Goal: Transaction & Acquisition: Book appointment/travel/reservation

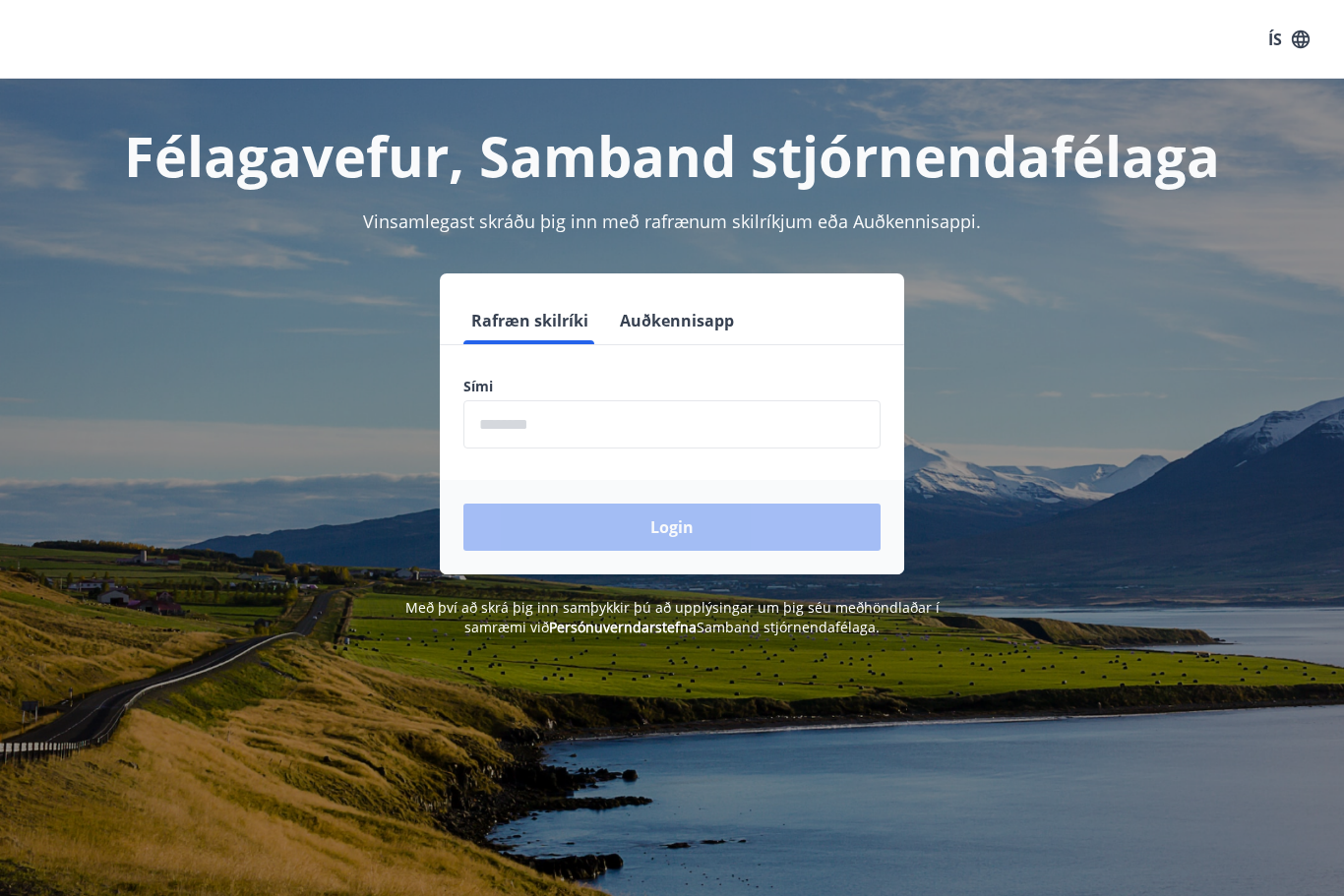
click at [641, 428] on input "phone" at bounding box center [672, 424] width 417 height 48
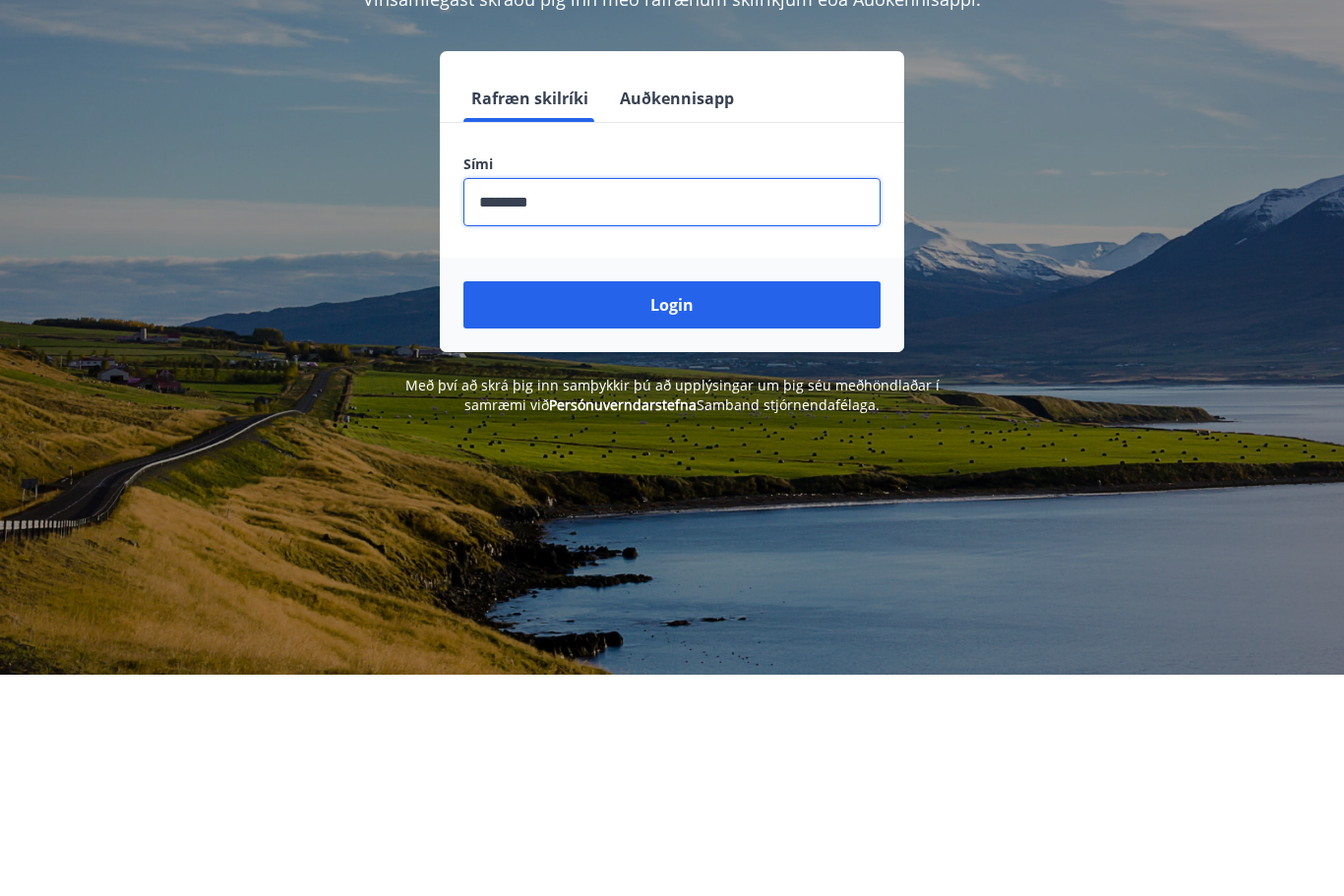
type input "********"
click at [691, 503] on button "Login" at bounding box center [672, 527] width 417 height 47
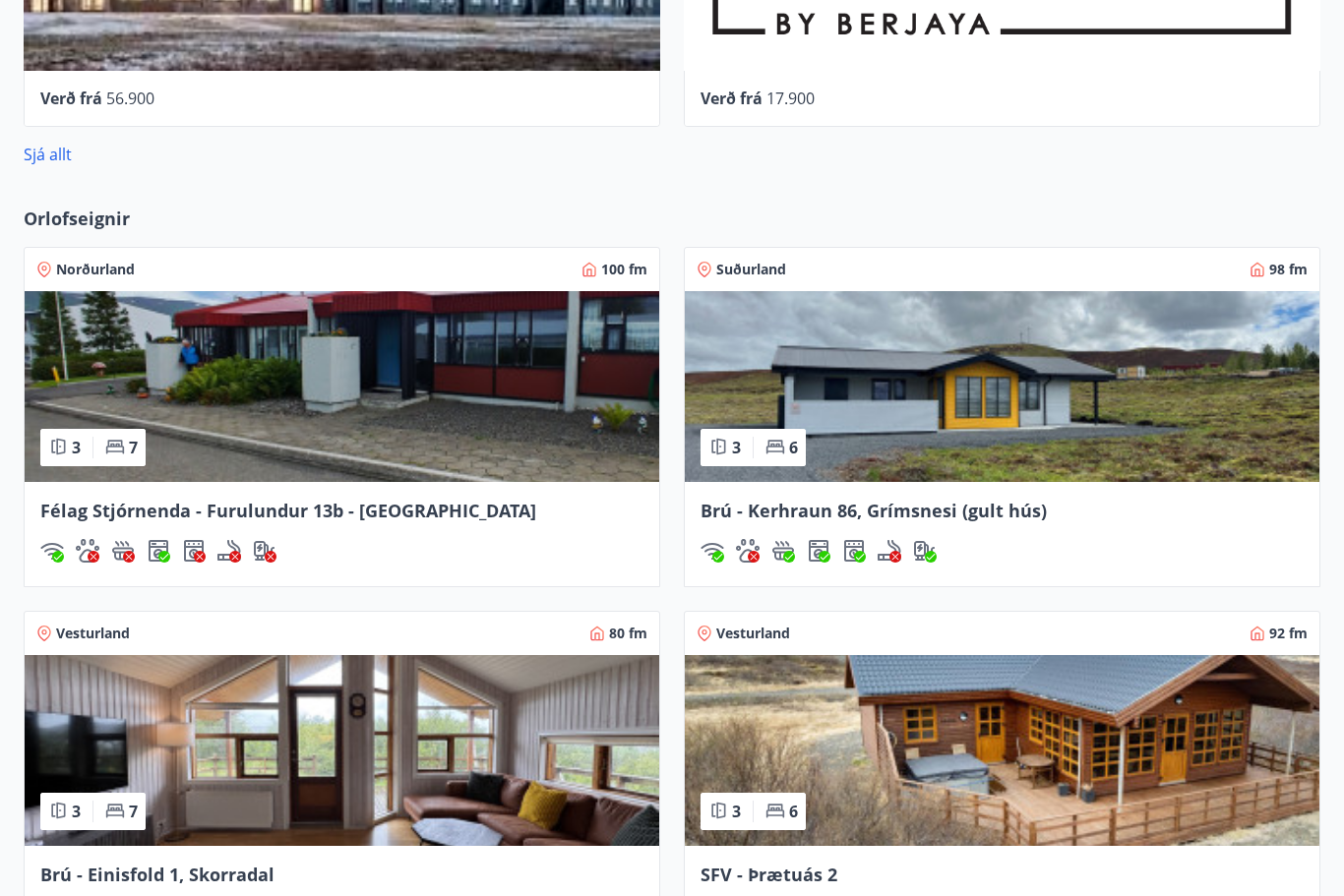
scroll to position [1486, 0]
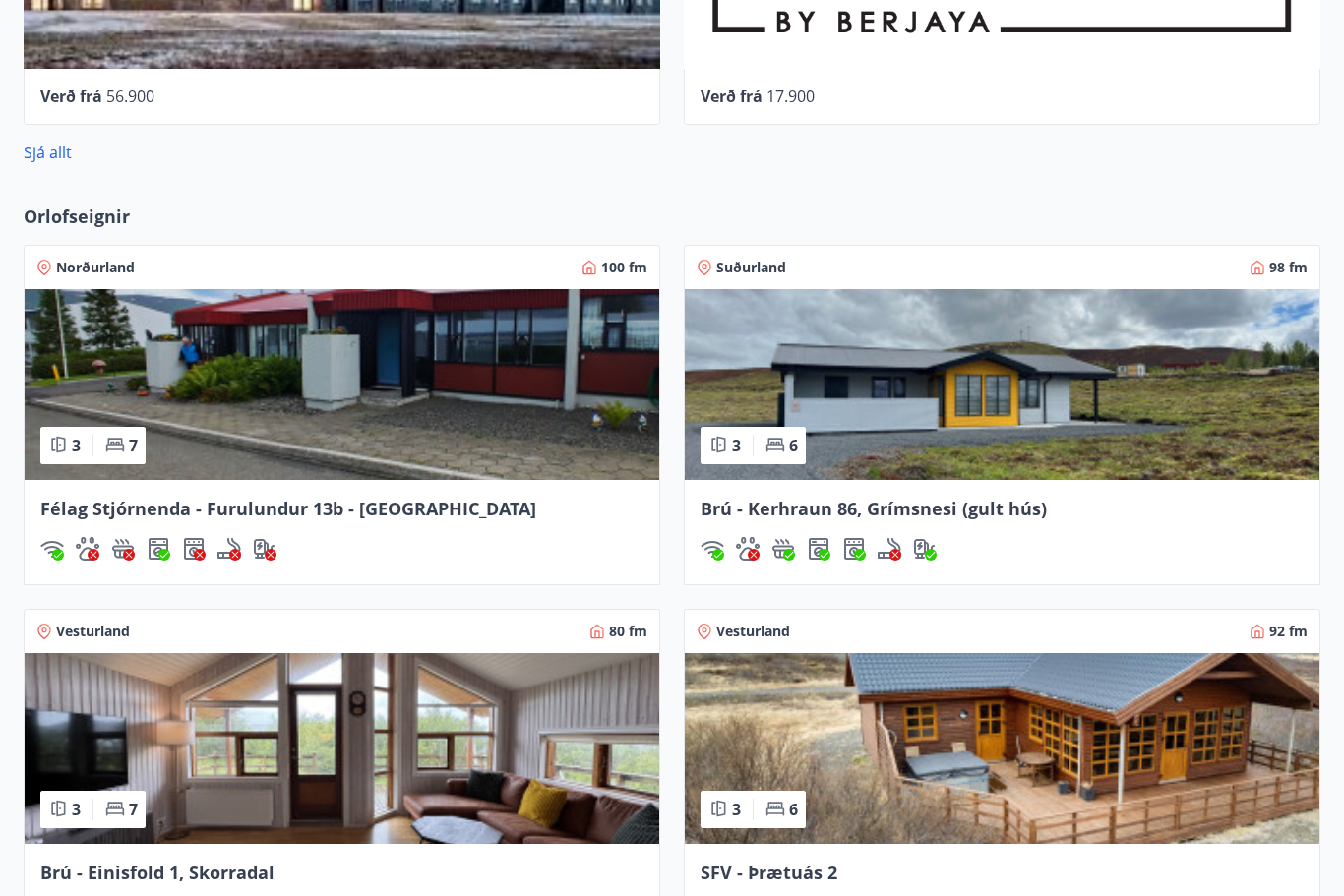
click at [417, 504] on span "Félag Stjórnenda - Furulundur 13b - [GEOGRAPHIC_DATA]" at bounding box center [288, 509] width 495 height 24
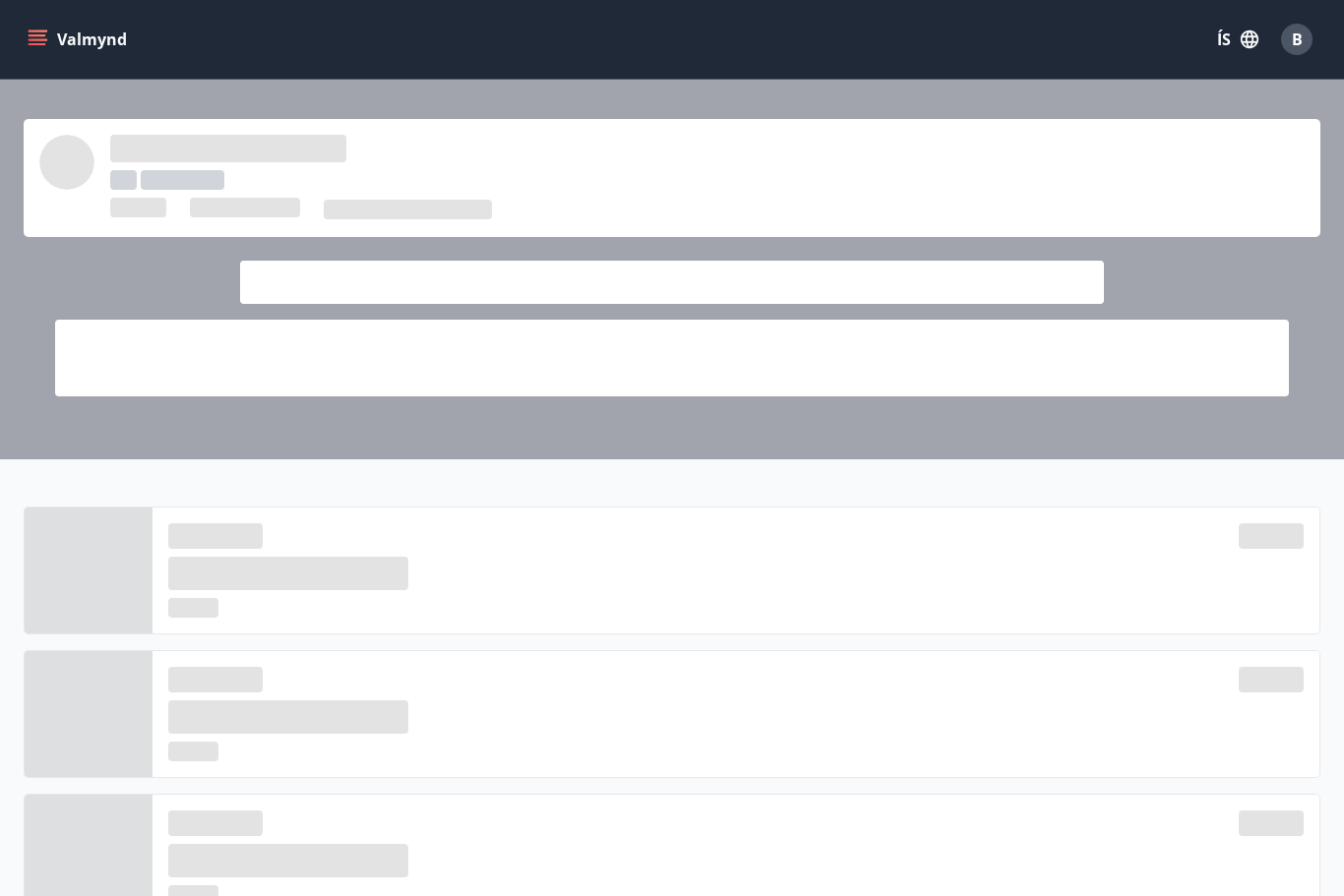
click at [49, 44] on button "Valmynd" at bounding box center [79, 40] width 111 height 36
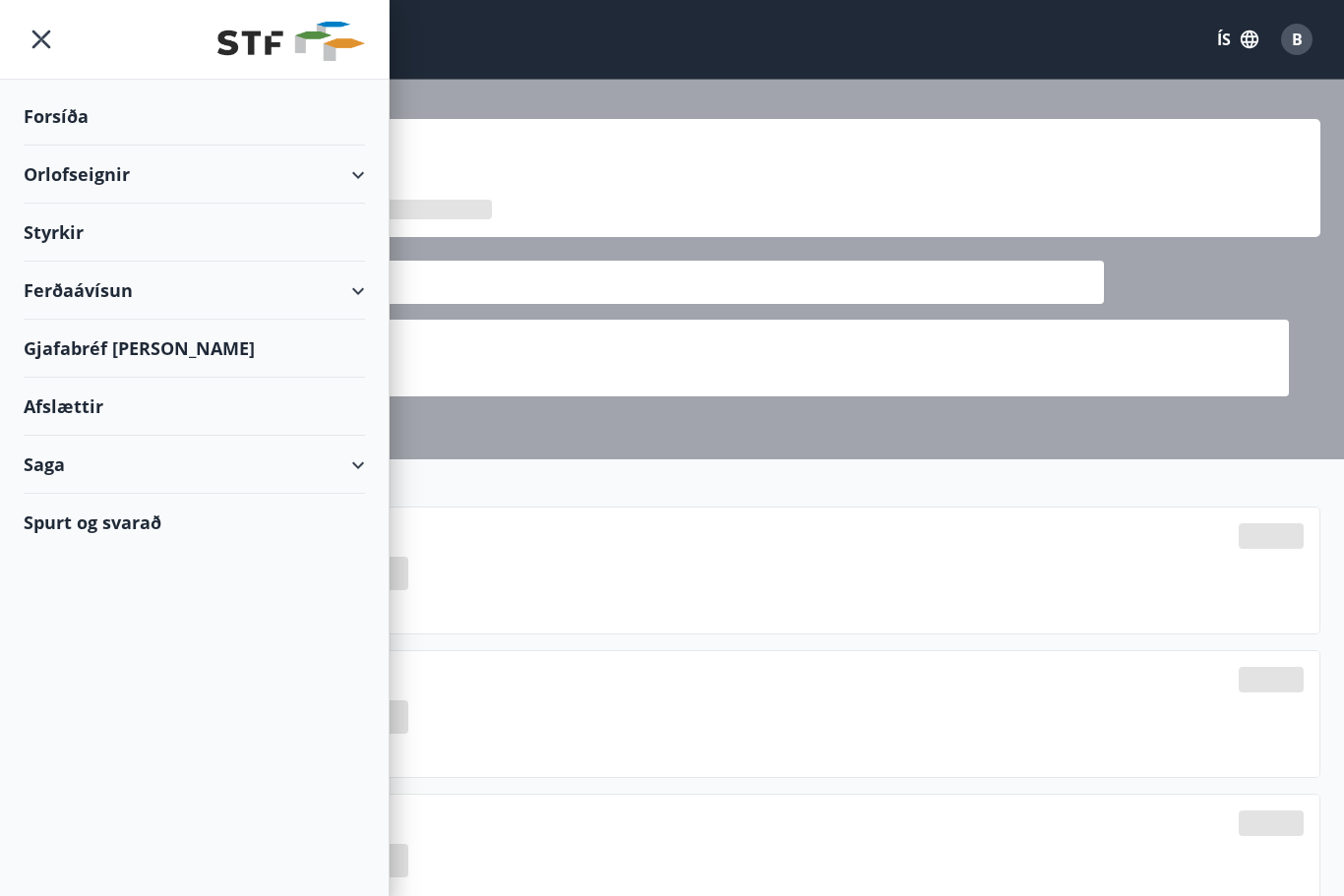
click at [363, 293] on div "Ferðaávísun" at bounding box center [194, 291] width 341 height 58
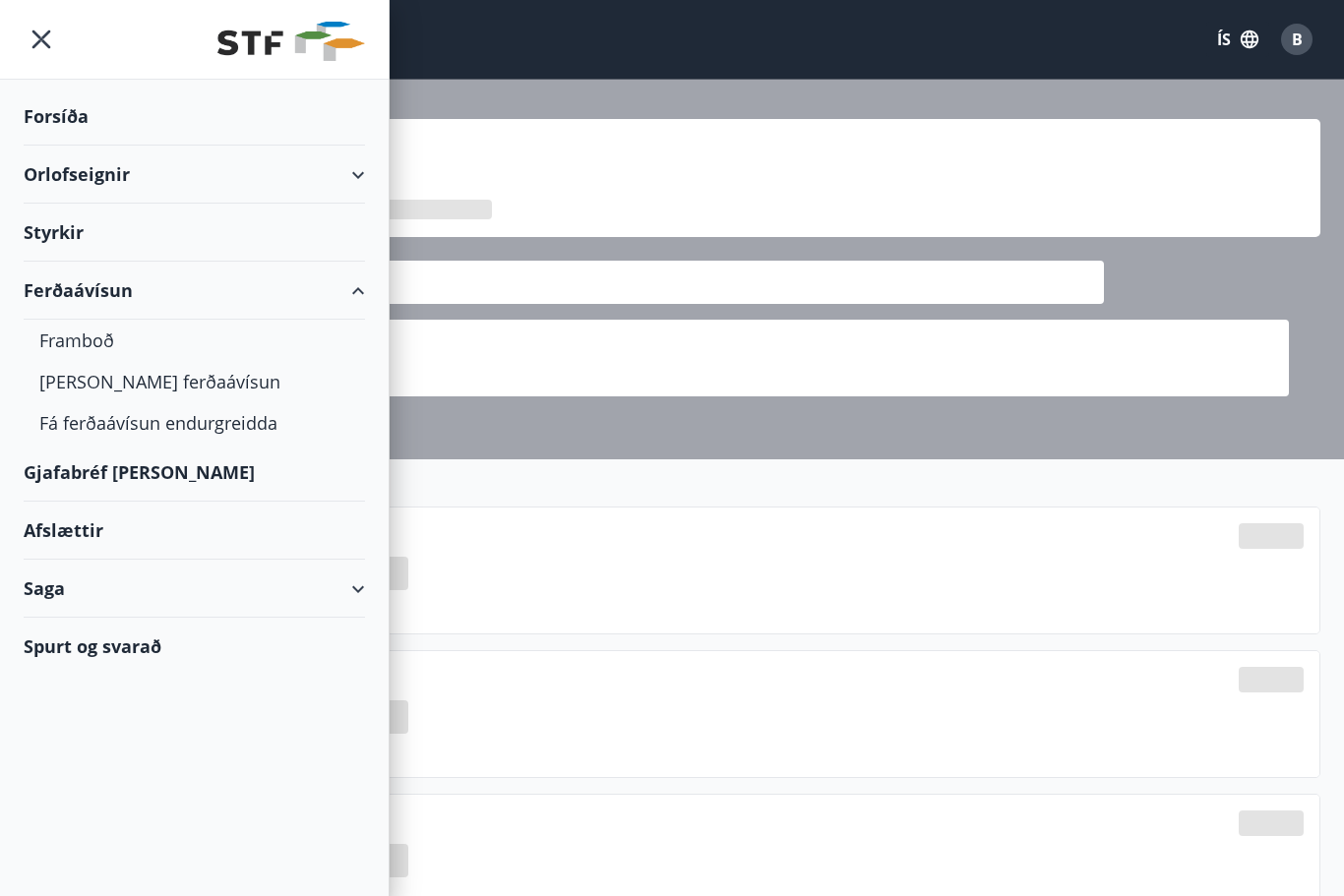
click at [95, 341] on div "Framboð" at bounding box center [194, 340] width 310 height 42
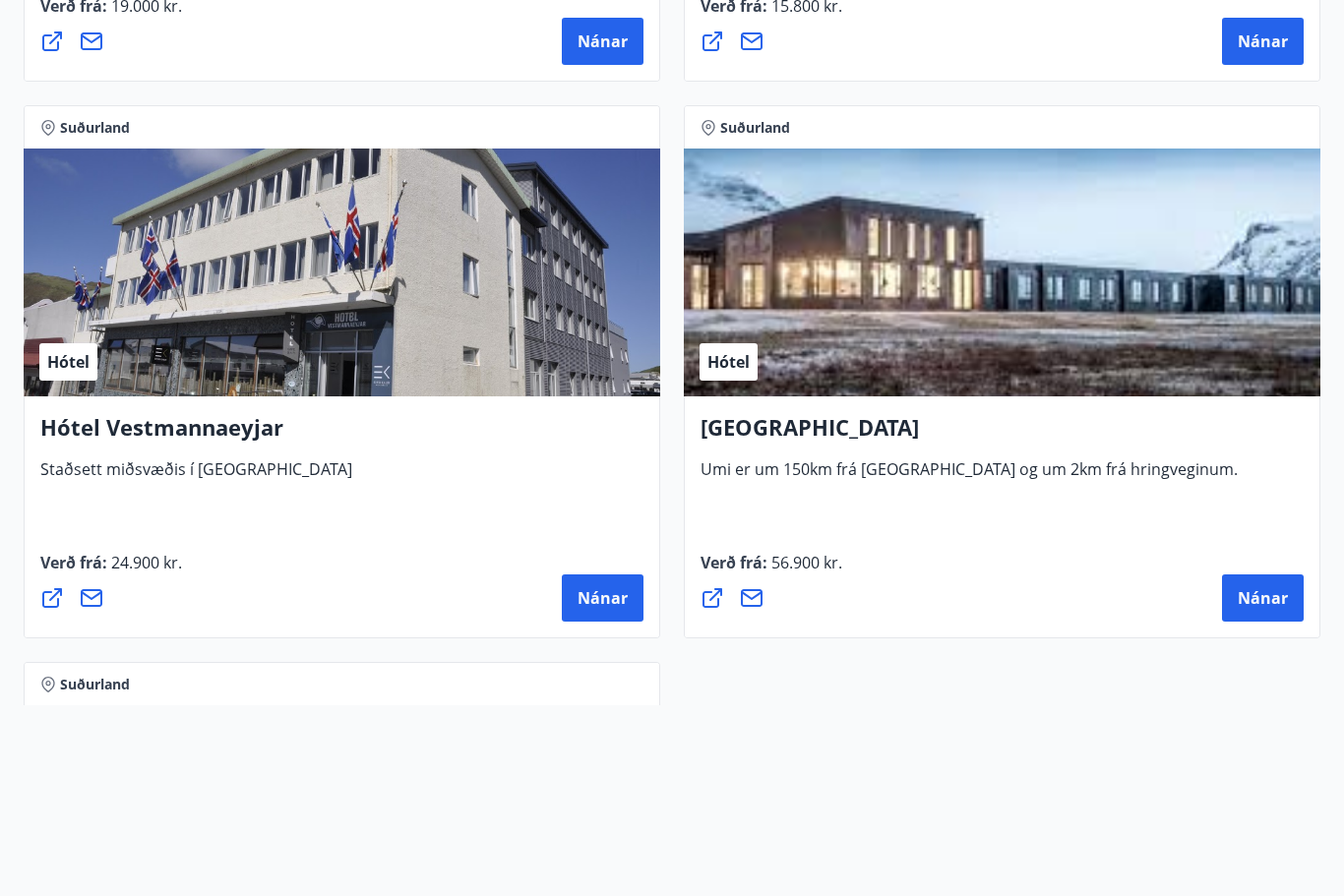
scroll to position [7466, 0]
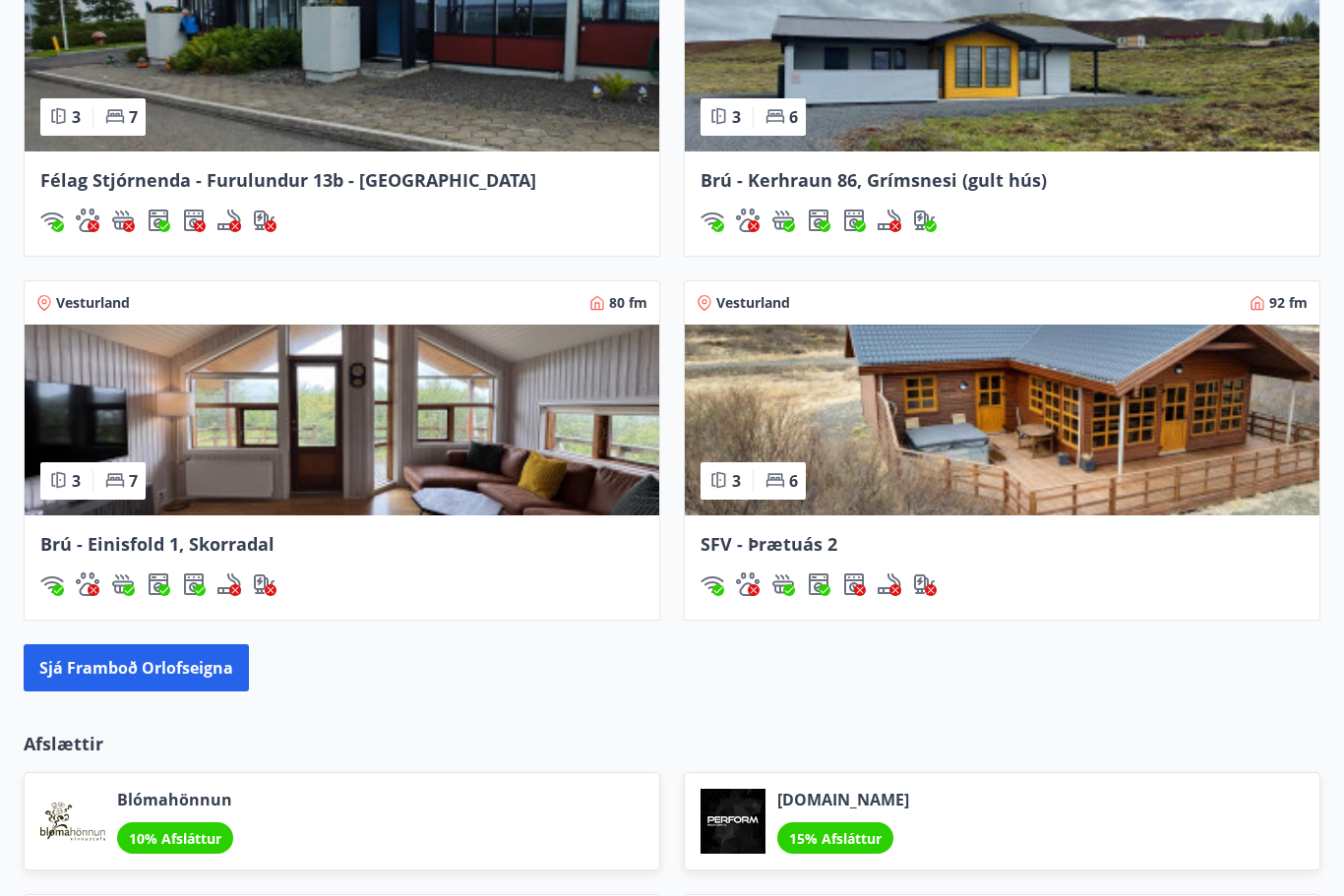
scroll to position [1819, 0]
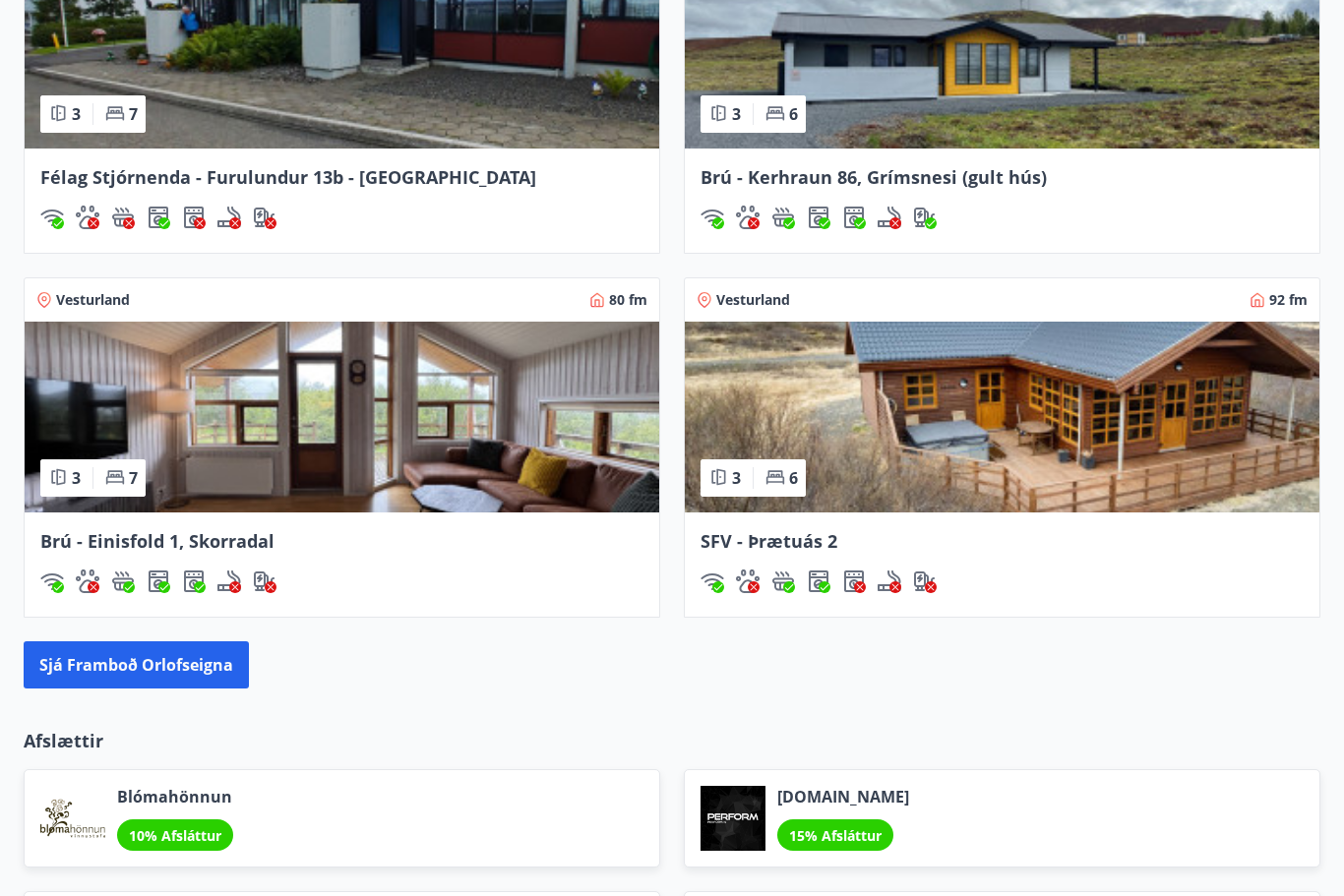
click at [193, 662] on button "Sjá framboð orlofseigna" at bounding box center [136, 666] width 225 height 47
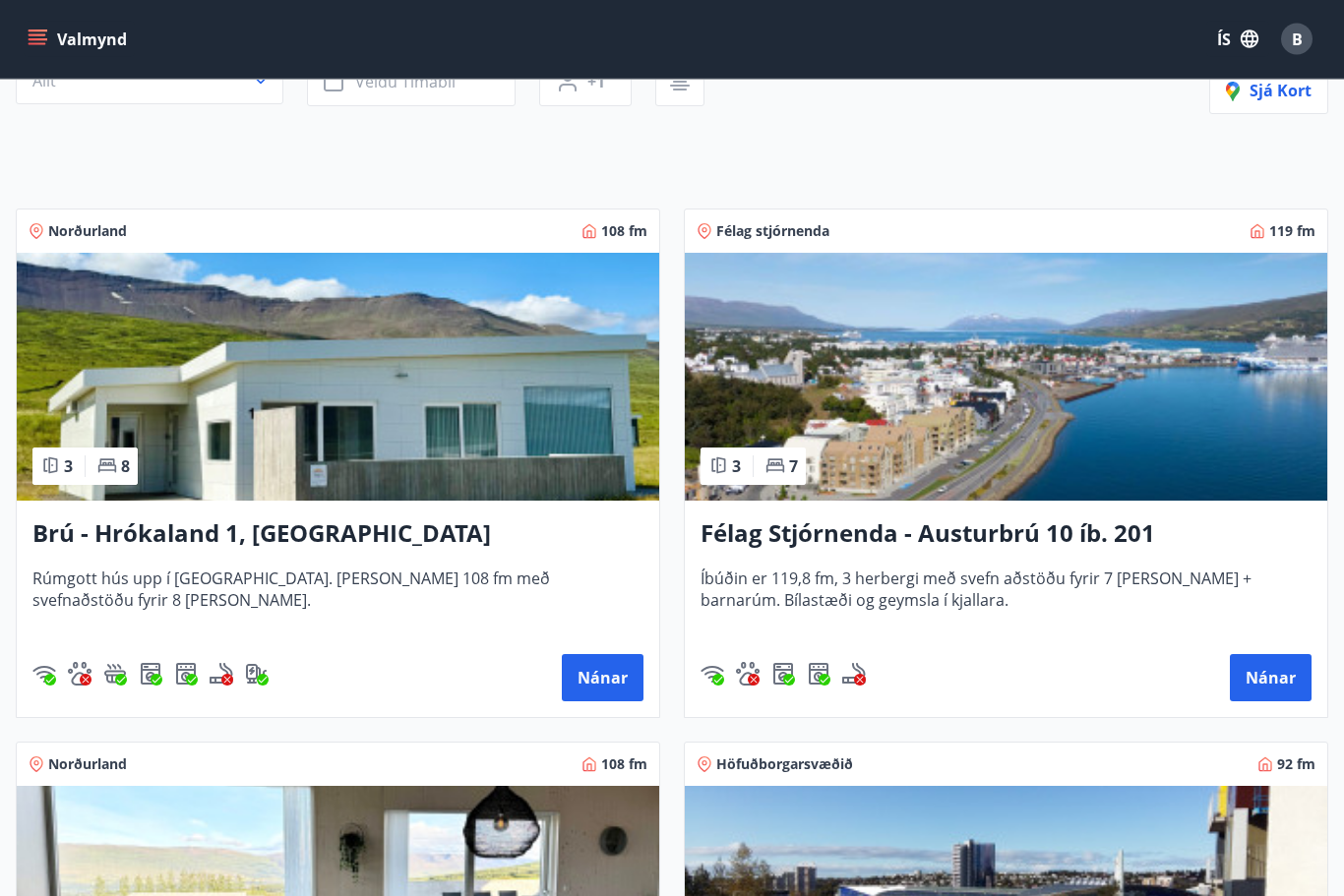
scroll to position [227, 0]
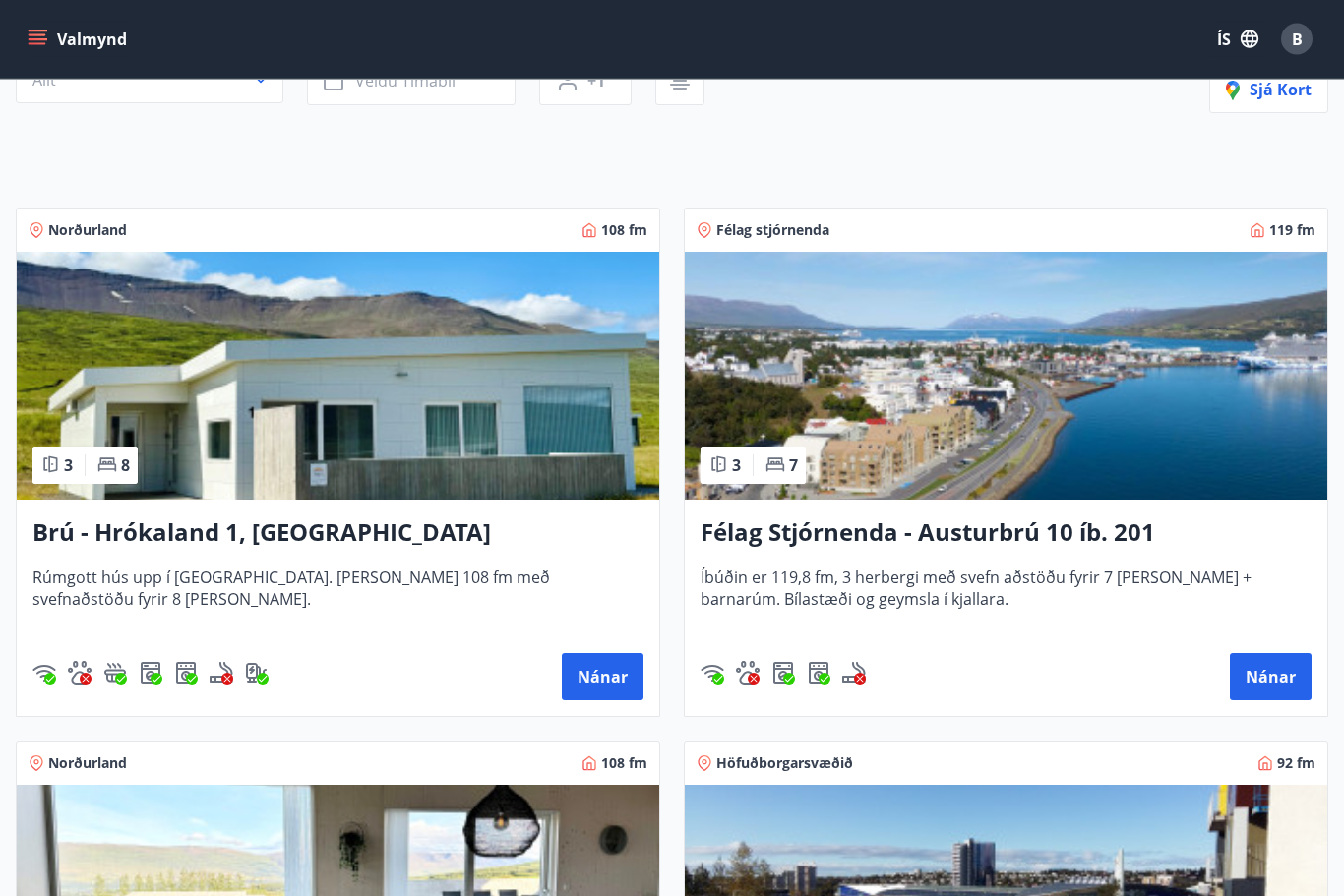
click at [1088, 534] on h3 "Félag Stjórnenda - Austurbrú 10 íb. 201" at bounding box center [1006, 534] width 611 height 36
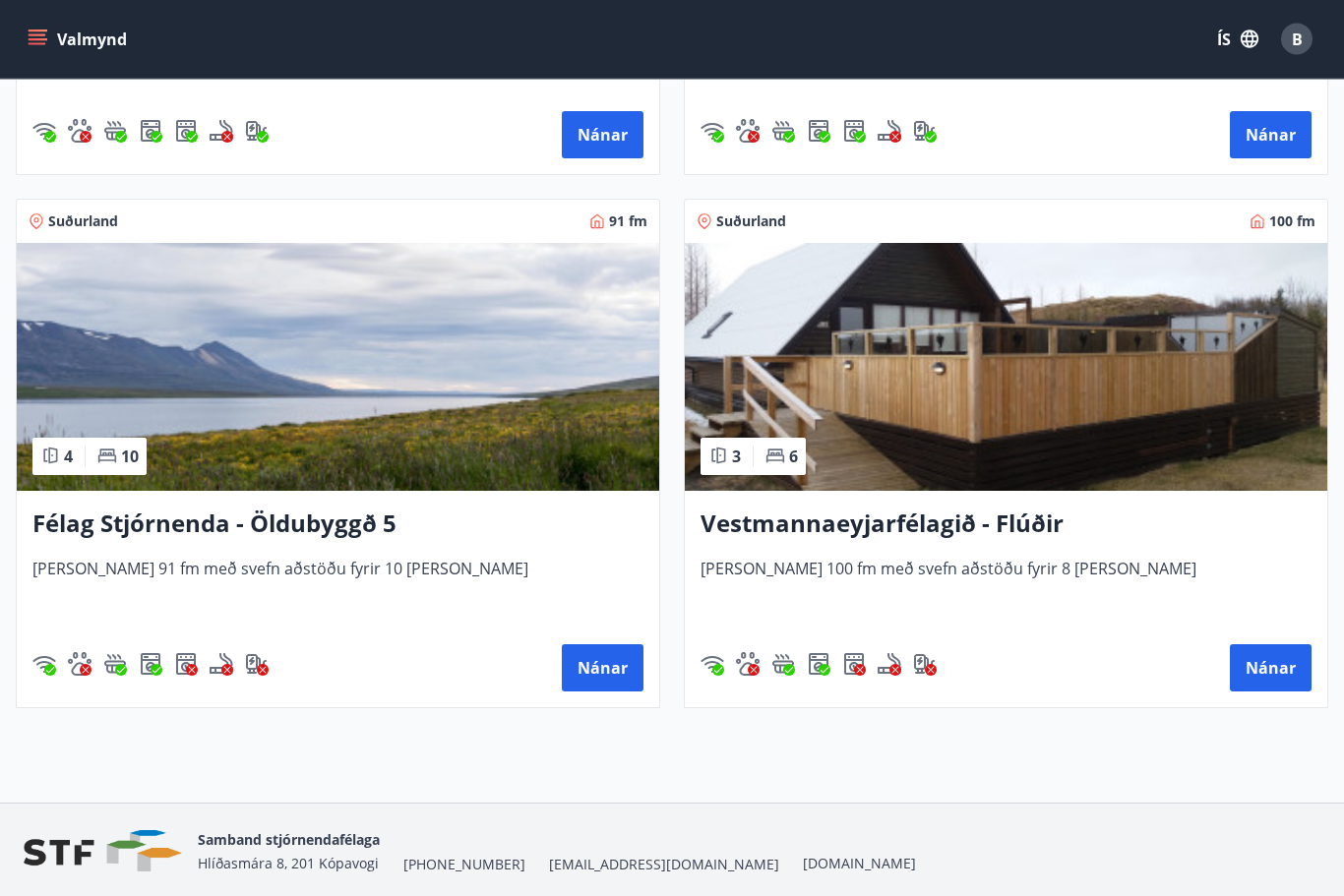
scroll to position [7174, 0]
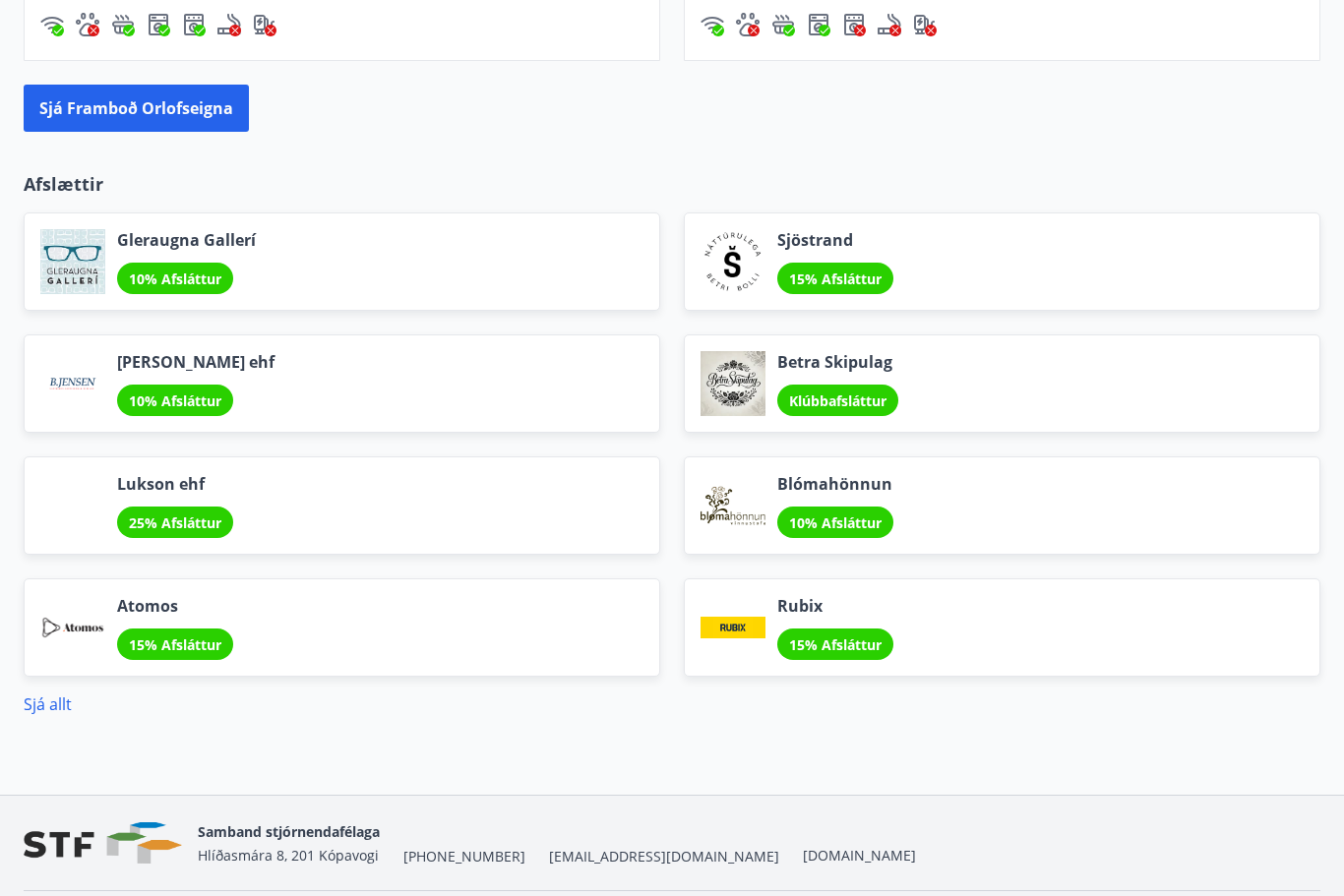
scroll to position [2374, 0]
click at [69, 709] on link "Sjá allt" at bounding box center [47, 705] width 48 height 22
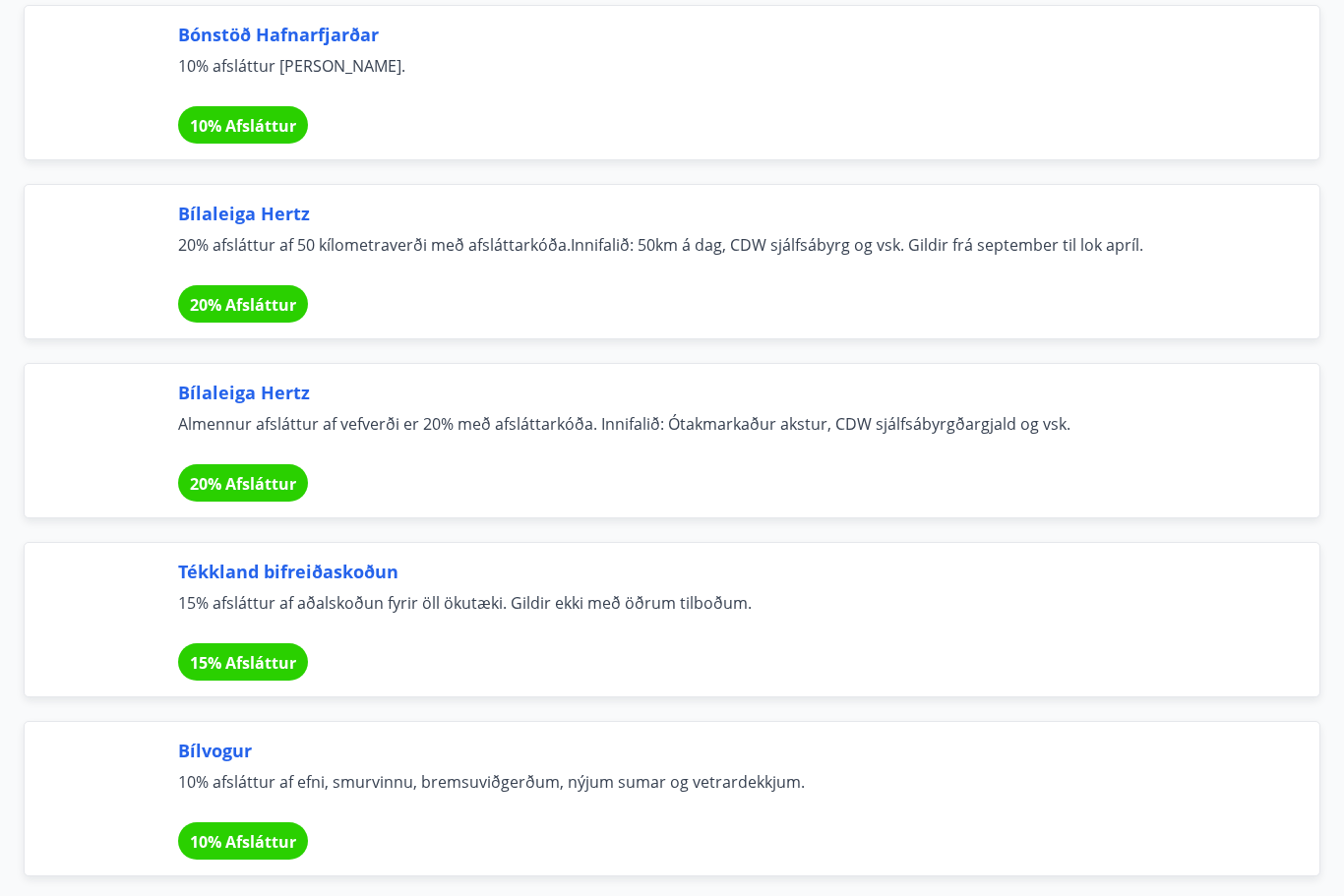
scroll to position [12788, 0]
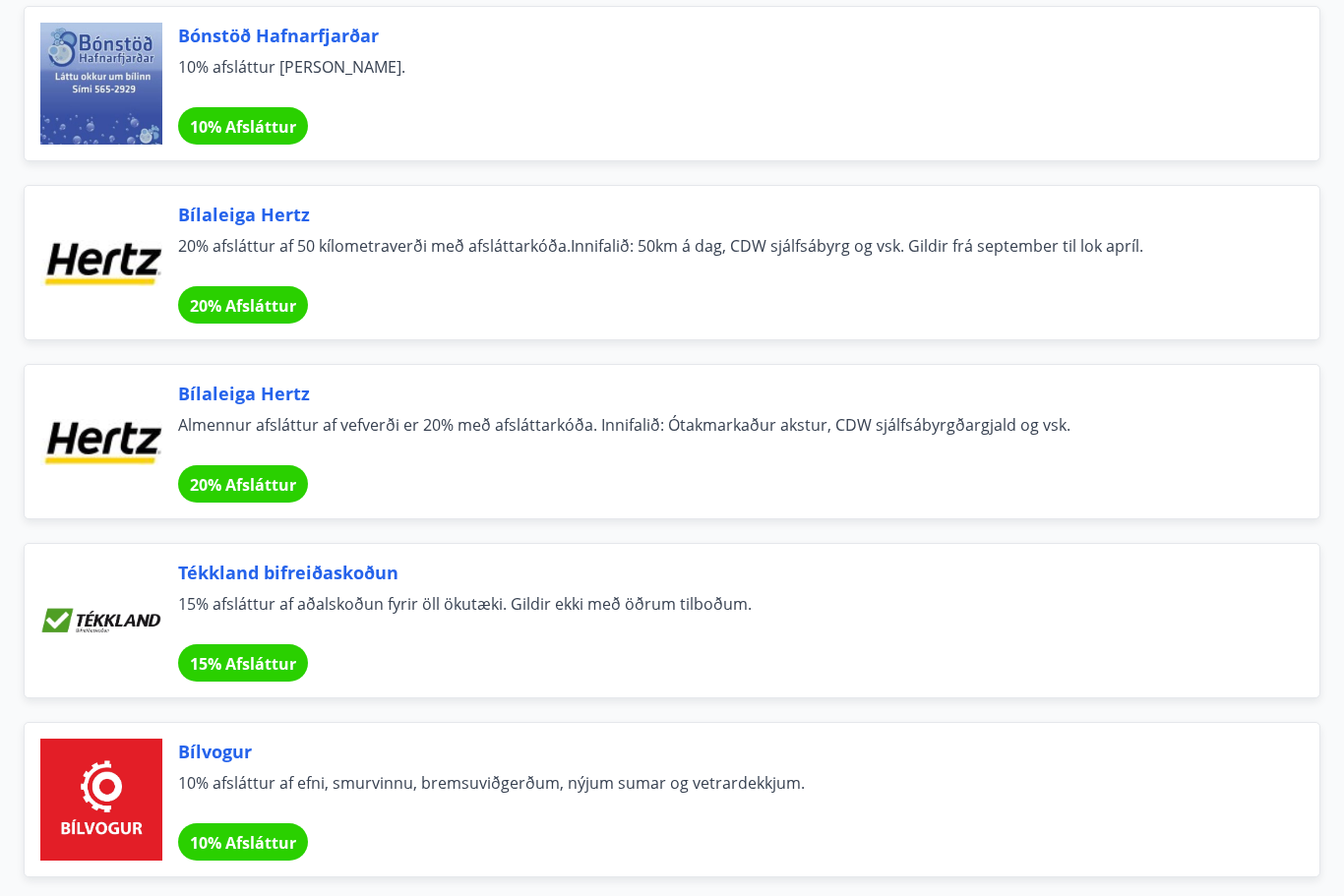
click at [949, 640] on div "Tékkland bifreiðaskoðun 15% afsláttur af aðalskoðun fyrir öll ökutæki. Gildir e…" at bounding box center [725, 620] width 1094 height 122
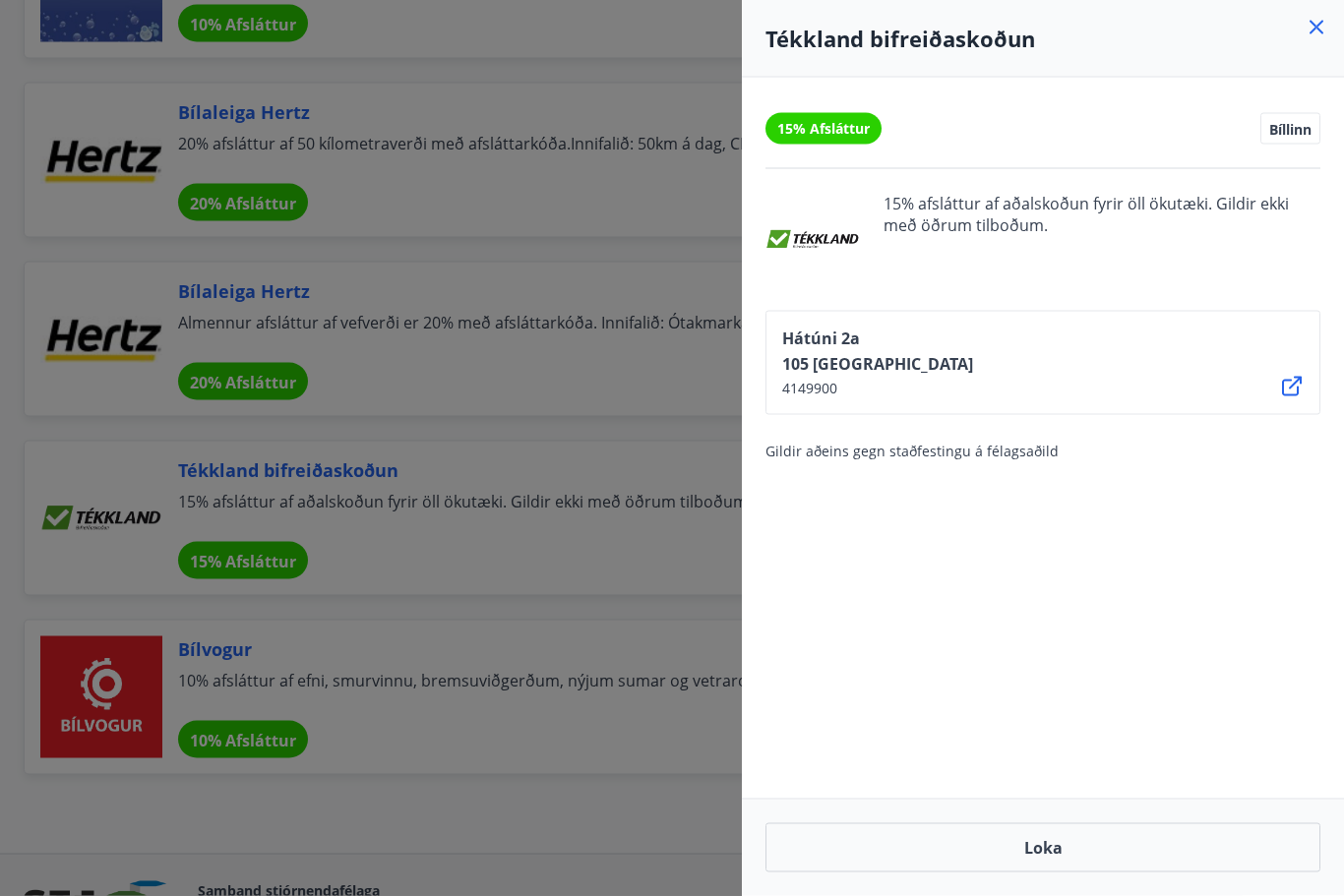
scroll to position [12892, 0]
click at [1322, 25] on icon at bounding box center [1316, 28] width 24 height 24
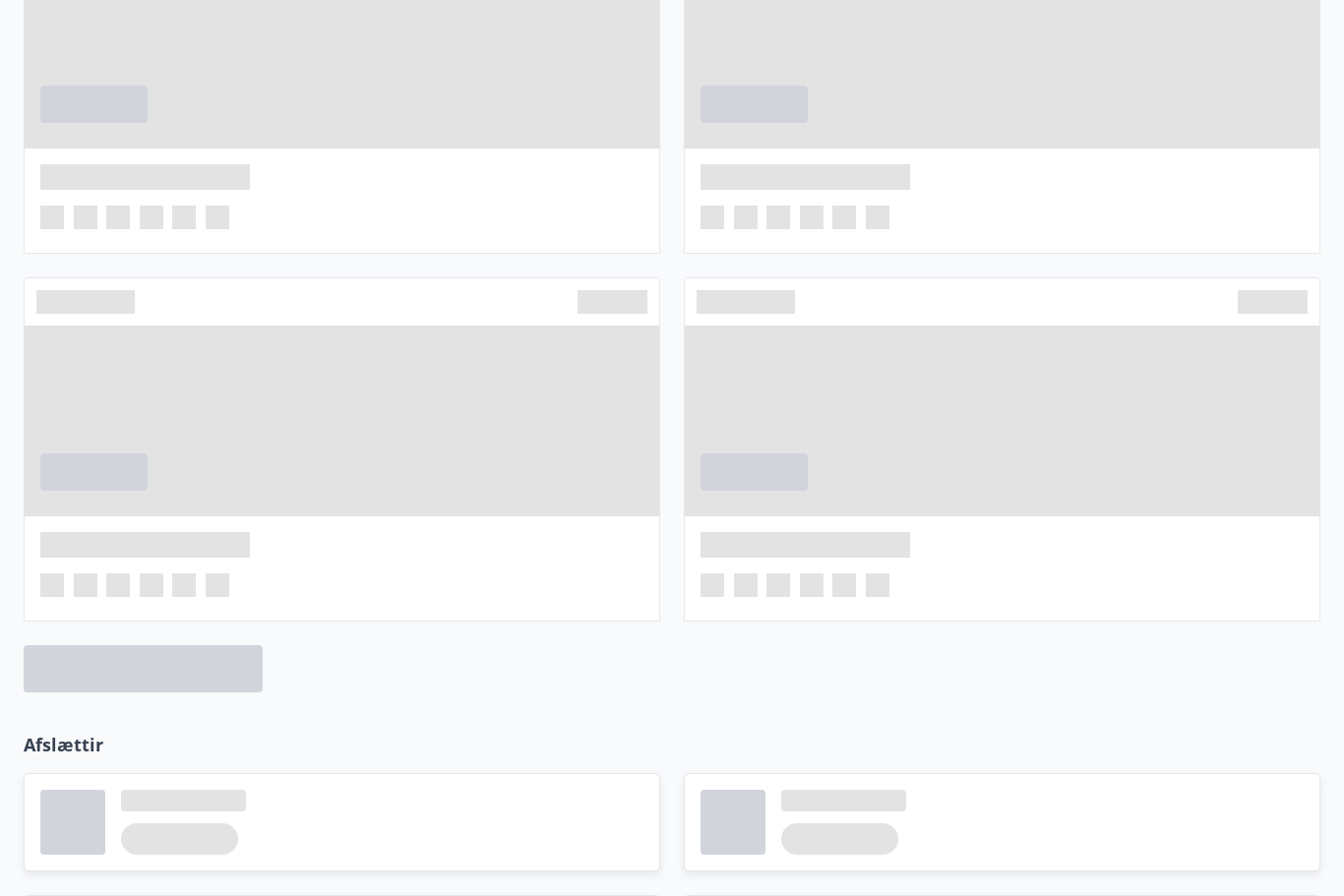
scroll to position [1916, 0]
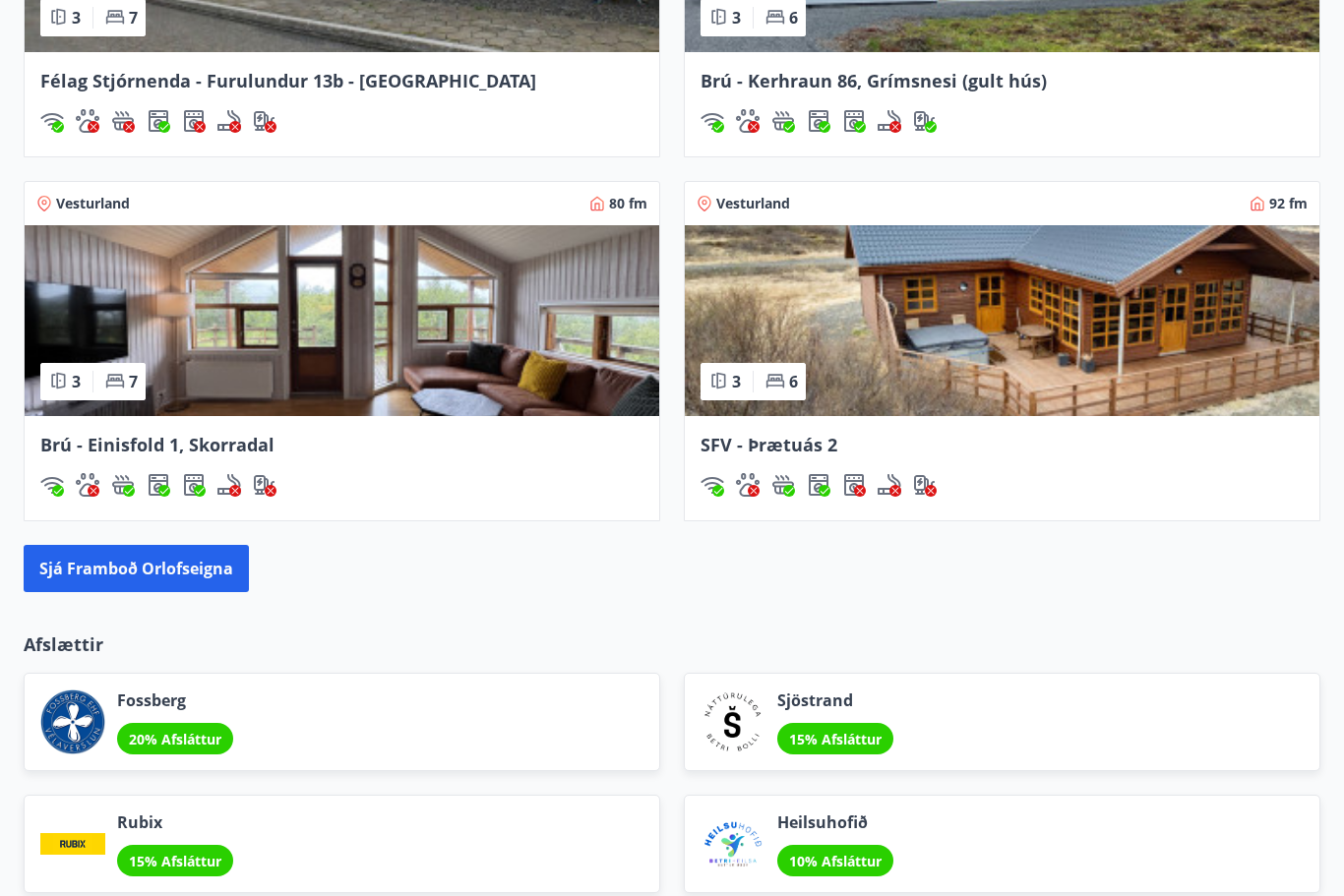
click at [1098, 267] on img at bounding box center [1002, 320] width 635 height 191
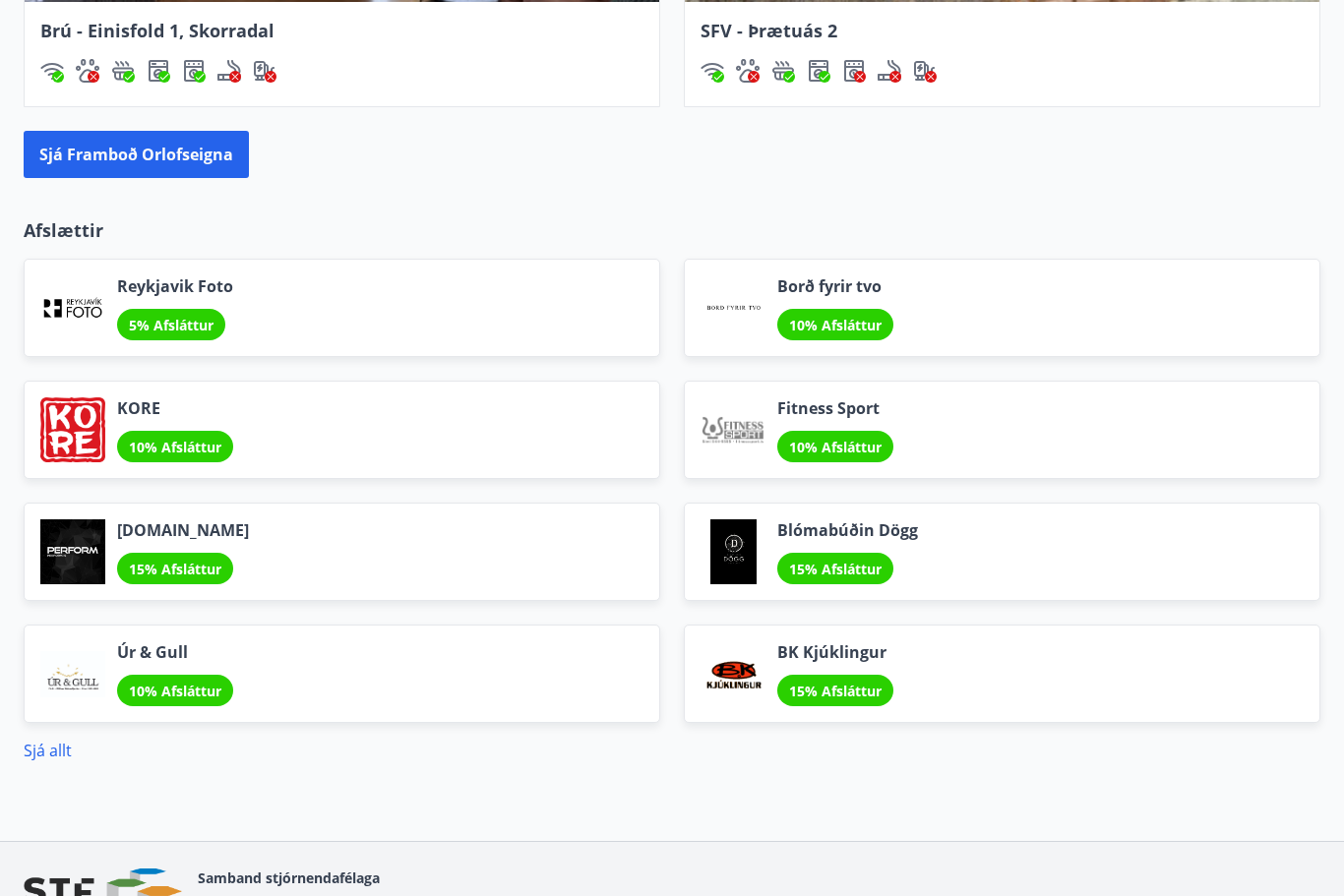
scroll to position [2374, 0]
